Goal: Task Accomplishment & Management: Manage account settings

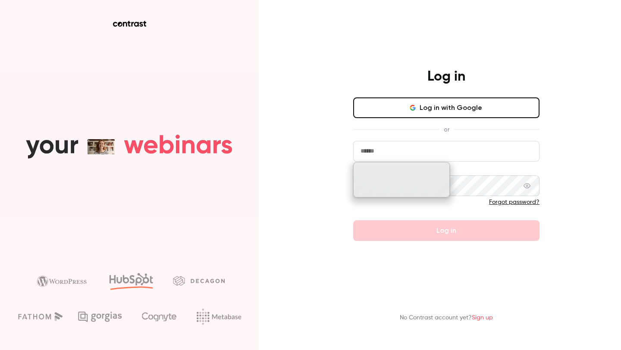
click at [451, 109] on button "Log in with Google" at bounding box center [446, 108] width 186 height 21
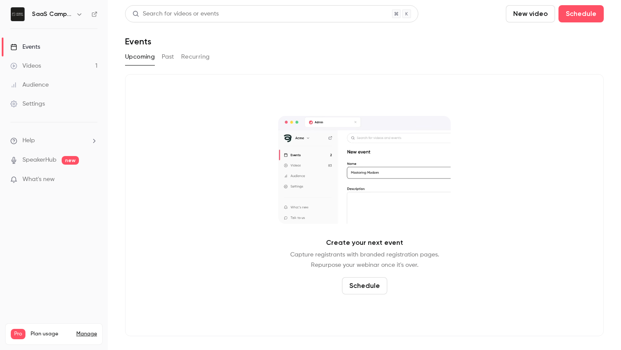
click at [42, 104] on div "Settings" at bounding box center [27, 104] width 35 height 9
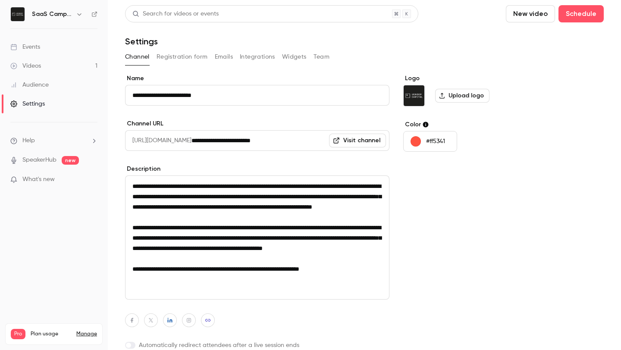
click at [83, 324] on div "Pro Plan usage Manage Videos 1 / 90 Monthly registrants 0 / 100" at bounding box center [54, 335] width 98 height 22
click at [83, 331] on link "Manage" at bounding box center [86, 334] width 21 height 7
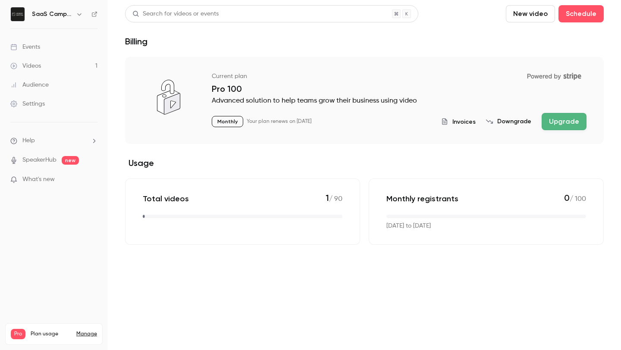
click at [524, 123] on button "Downgrade" at bounding box center [508, 121] width 45 height 9
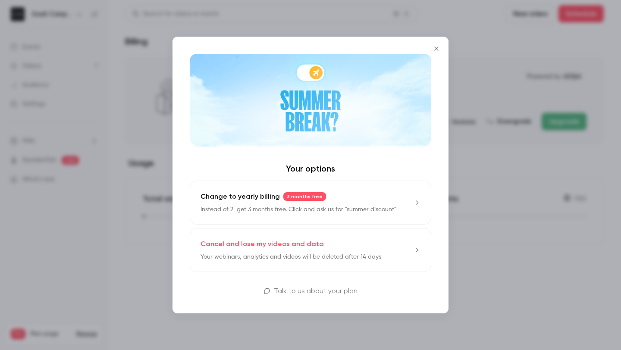
click at [435, 47] on icon "Close" at bounding box center [436, 48] width 10 height 7
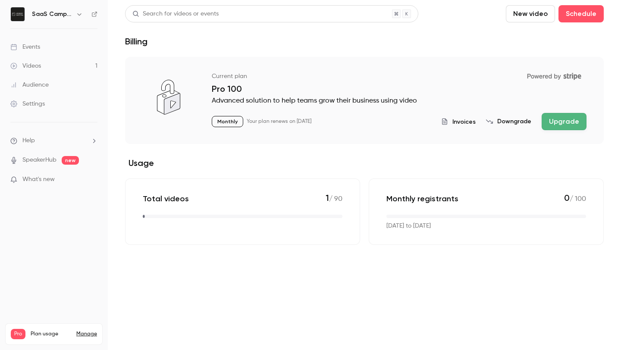
click at [85, 340] on div "Videos 1 / 90 Monthly registrants 0 / 100" at bounding box center [54, 355] width 86 height 31
click at [87, 331] on link "Manage" at bounding box center [86, 334] width 21 height 7
click at [465, 122] on span "Invoices" at bounding box center [464, 121] width 23 height 9
